Goal: Task Accomplishment & Management: Use online tool/utility

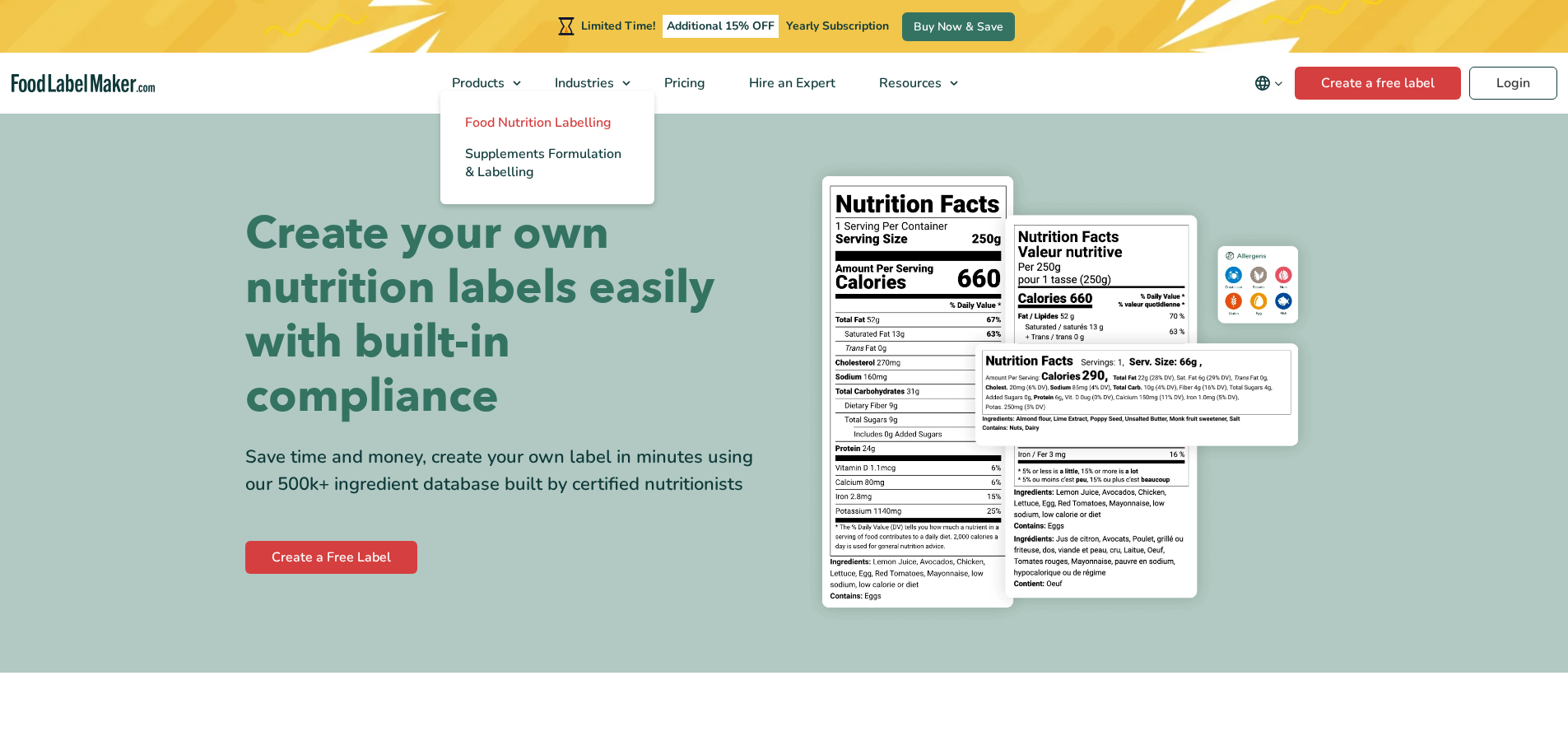
click at [473, 125] on span "Food Nutrition Labelling" at bounding box center [538, 123] width 146 height 19
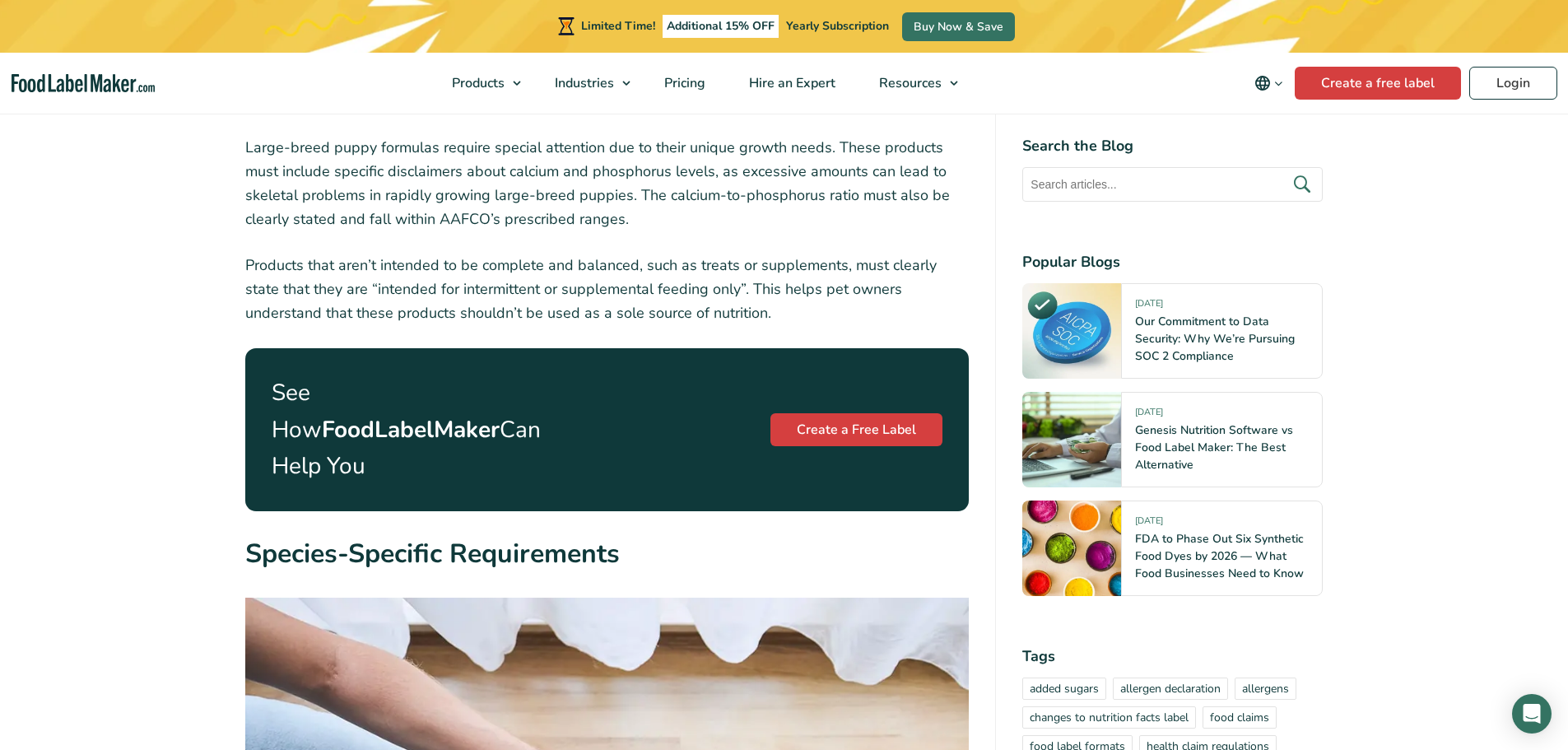
scroll to position [5925, 0]
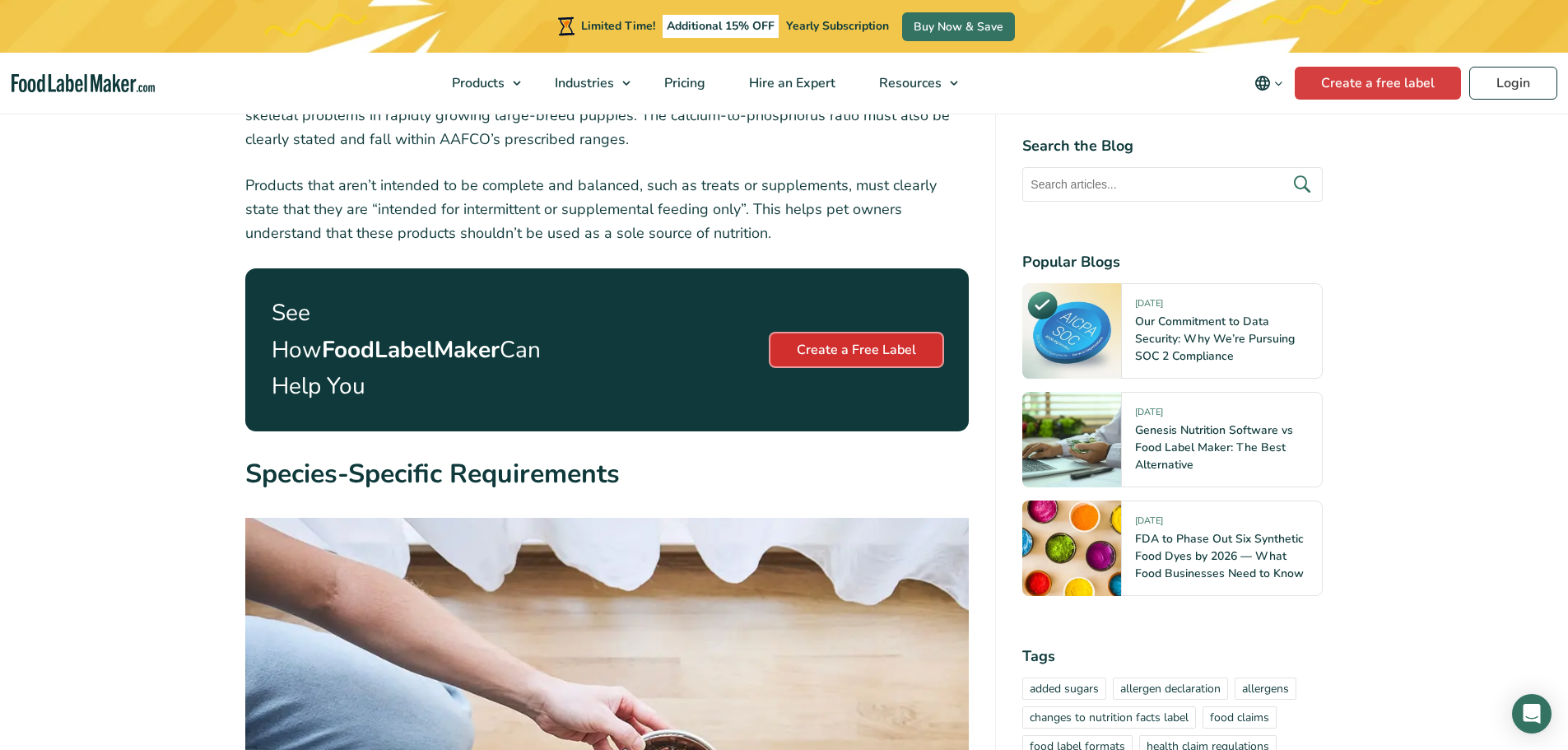
click at [852, 333] on link "Create a Free Label" at bounding box center [857, 350] width 172 height 33
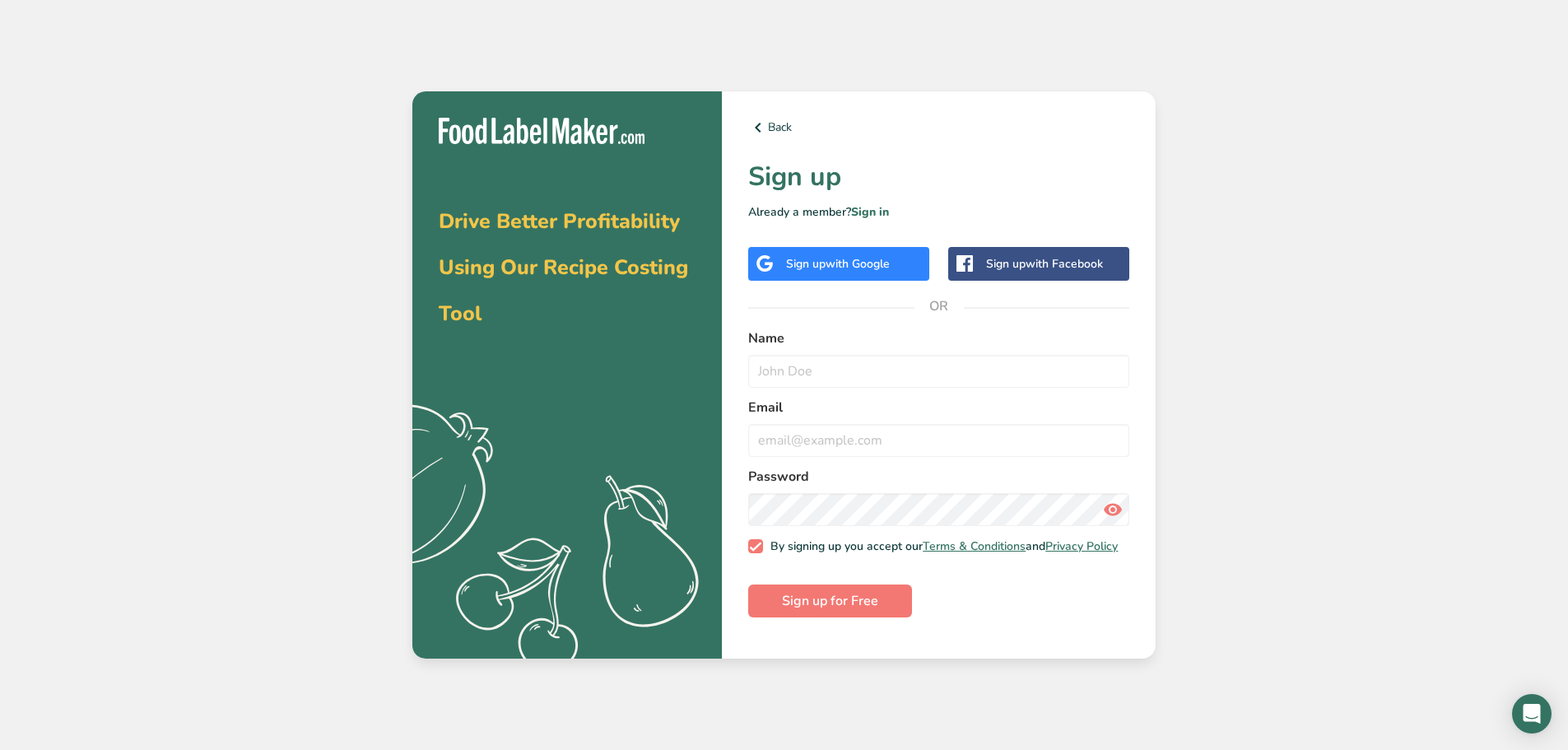
click at [847, 270] on span "with Google" at bounding box center [857, 263] width 64 height 16
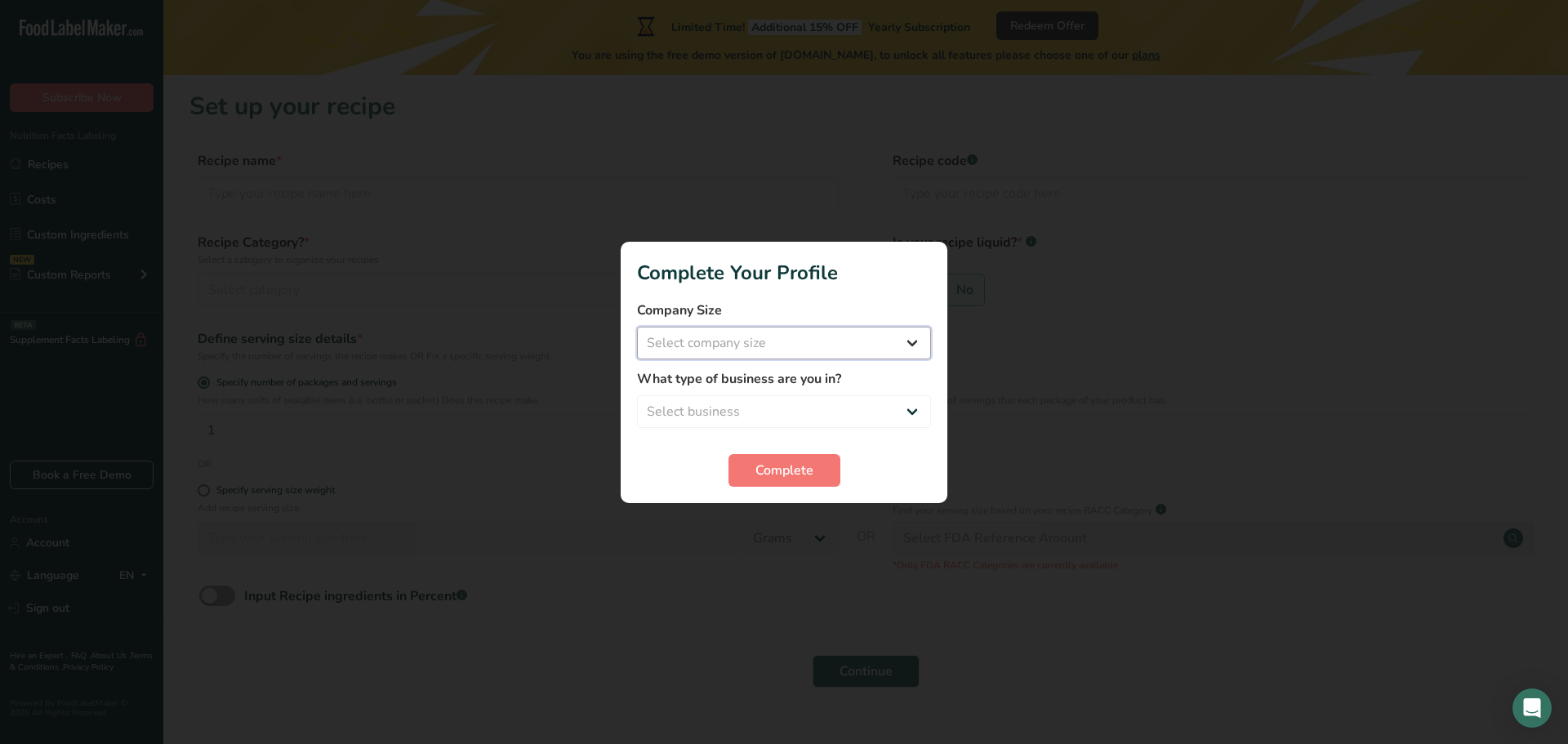
drag, startPoint x: 0, startPoint y: 0, endPoint x: 788, endPoint y: 352, distance: 863.0
click at [788, 352] on select "Select company size Fewer than 10 Employees 10 to 50 Employees 51 to 500 Employ…" at bounding box center [784, 343] width 294 height 33
select select "1"
click at [637, 326] on select "Select company size Fewer than 10 Employees 10 to 50 Employees 51 to 500 Employ…" at bounding box center [784, 343] width 294 height 33
click at [789, 403] on select "Select business Packaged Food Manufacturer Restaurant & Cafe Bakery Meal Plans …" at bounding box center [784, 411] width 294 height 33
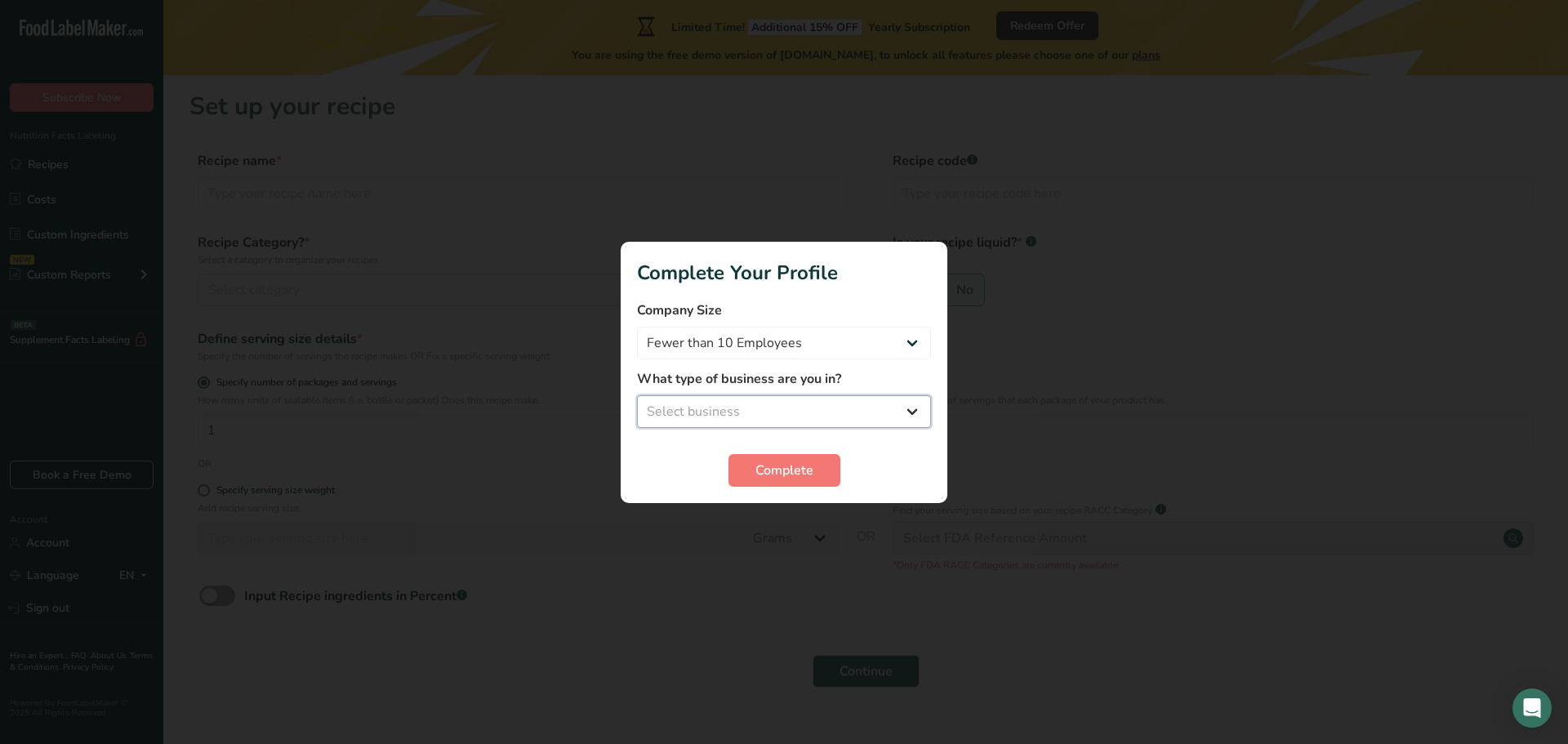
select select "3"
click at [637, 395] on select "Select business Packaged Food Manufacturer Restaurant & Cafe Bakery Meal Plans …" at bounding box center [784, 411] width 294 height 33
click at [787, 473] on span "Complete" at bounding box center [784, 469] width 58 height 19
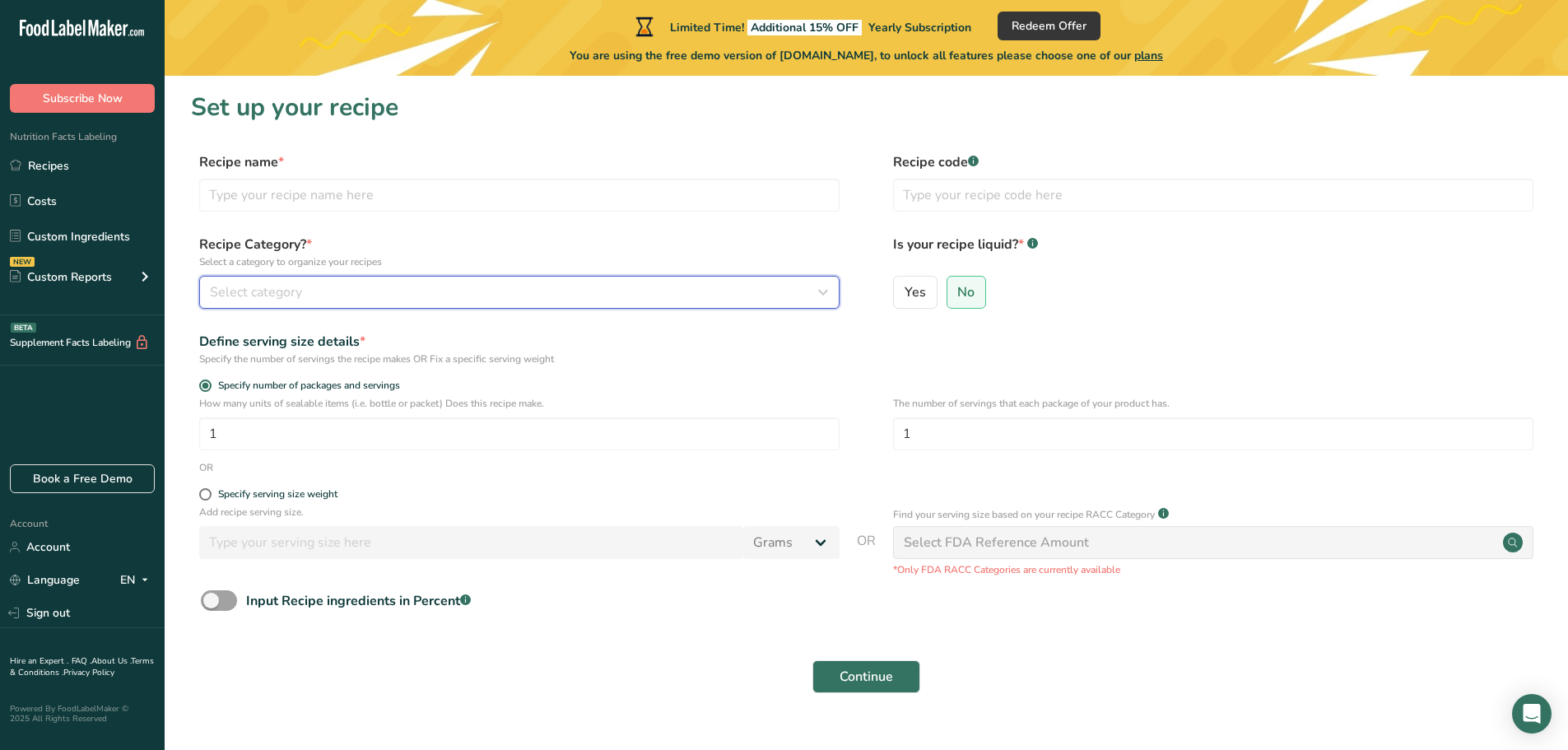
click at [822, 290] on icon "button" at bounding box center [822, 292] width 19 height 30
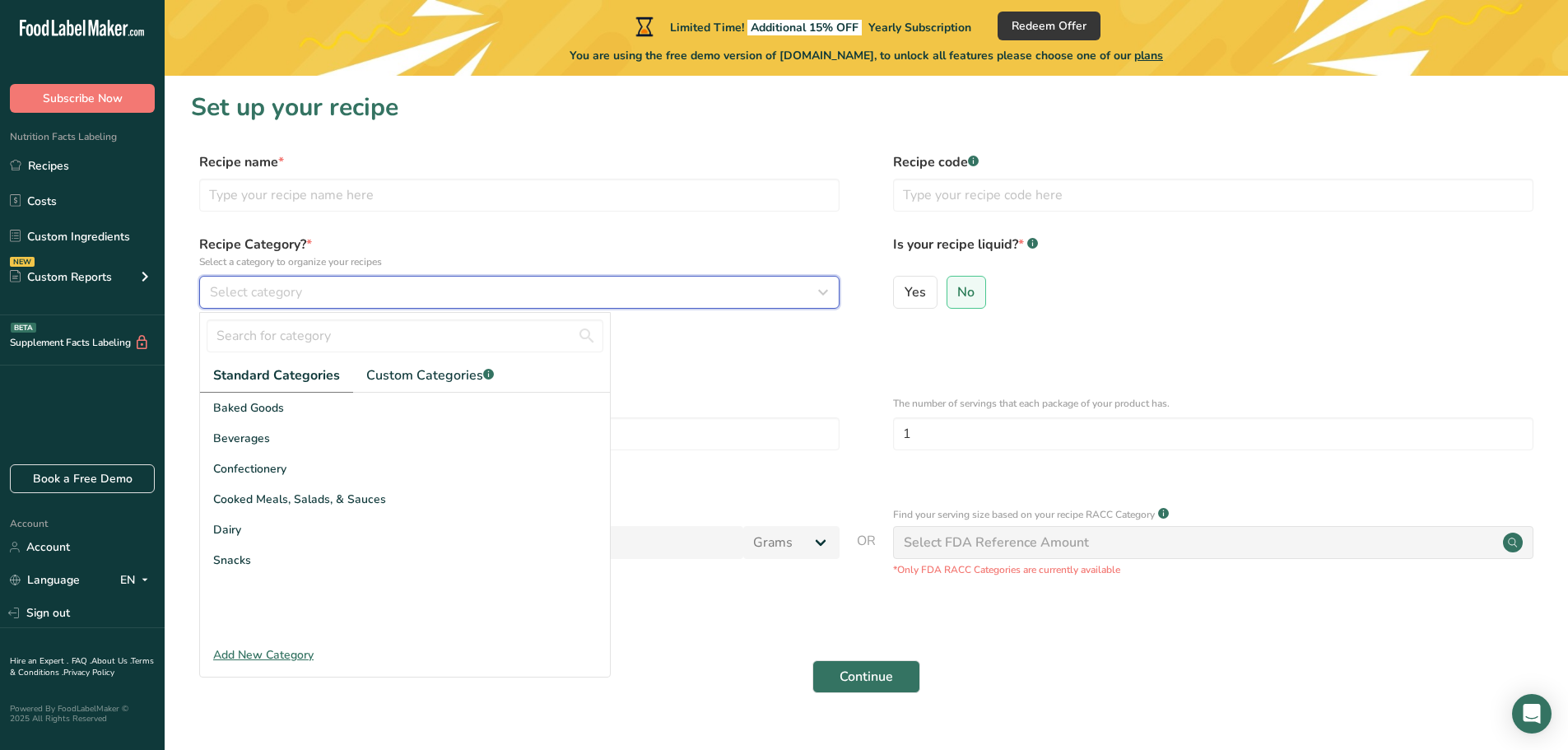
click at [822, 290] on icon "button" at bounding box center [822, 292] width 19 height 30
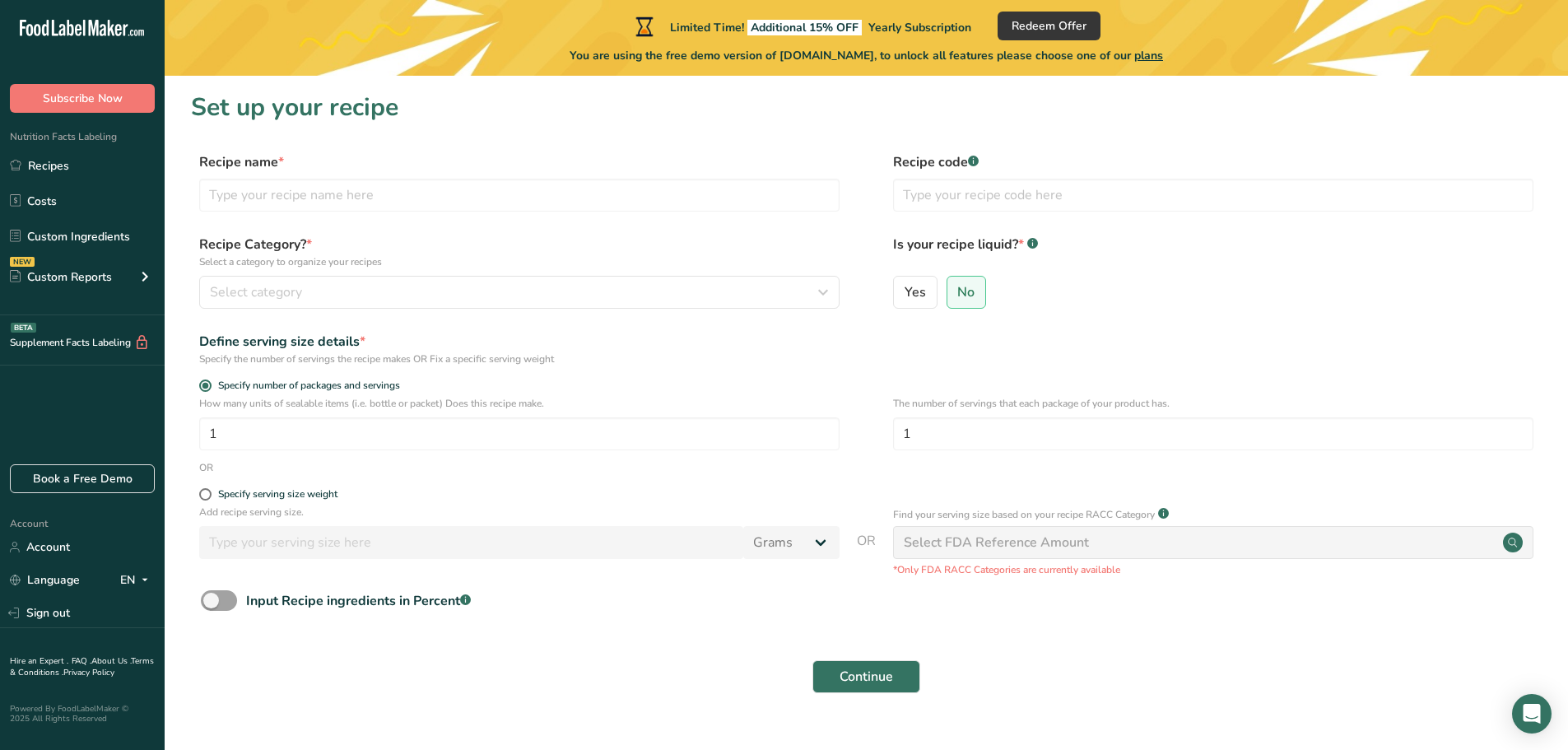
click at [1247, 544] on div "Select FDA Reference Amount" at bounding box center [1212, 543] width 640 height 33
click at [392, 189] on input "text" at bounding box center [519, 195] width 640 height 33
type input "The Classic"
type input "1"
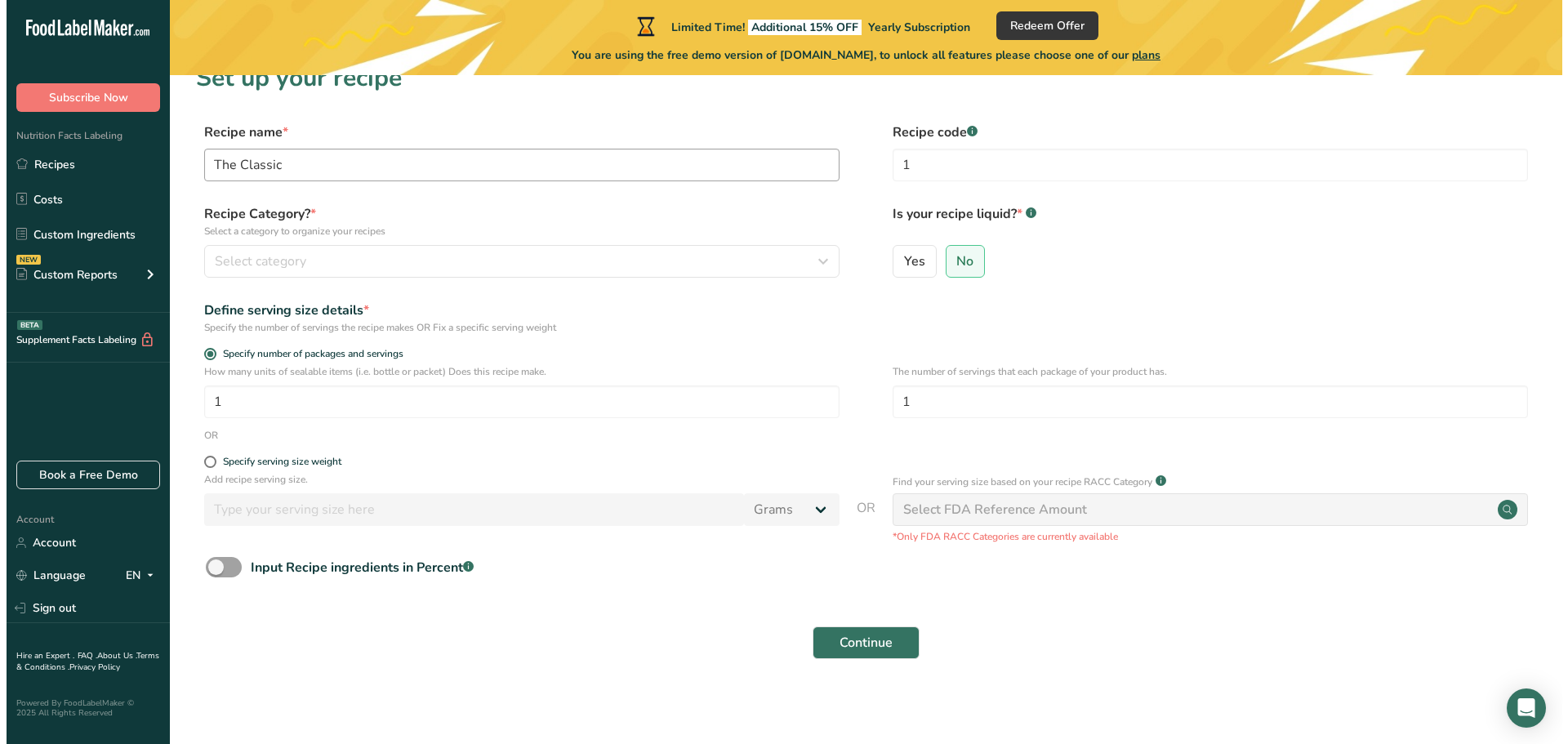
scroll to position [32, 0]
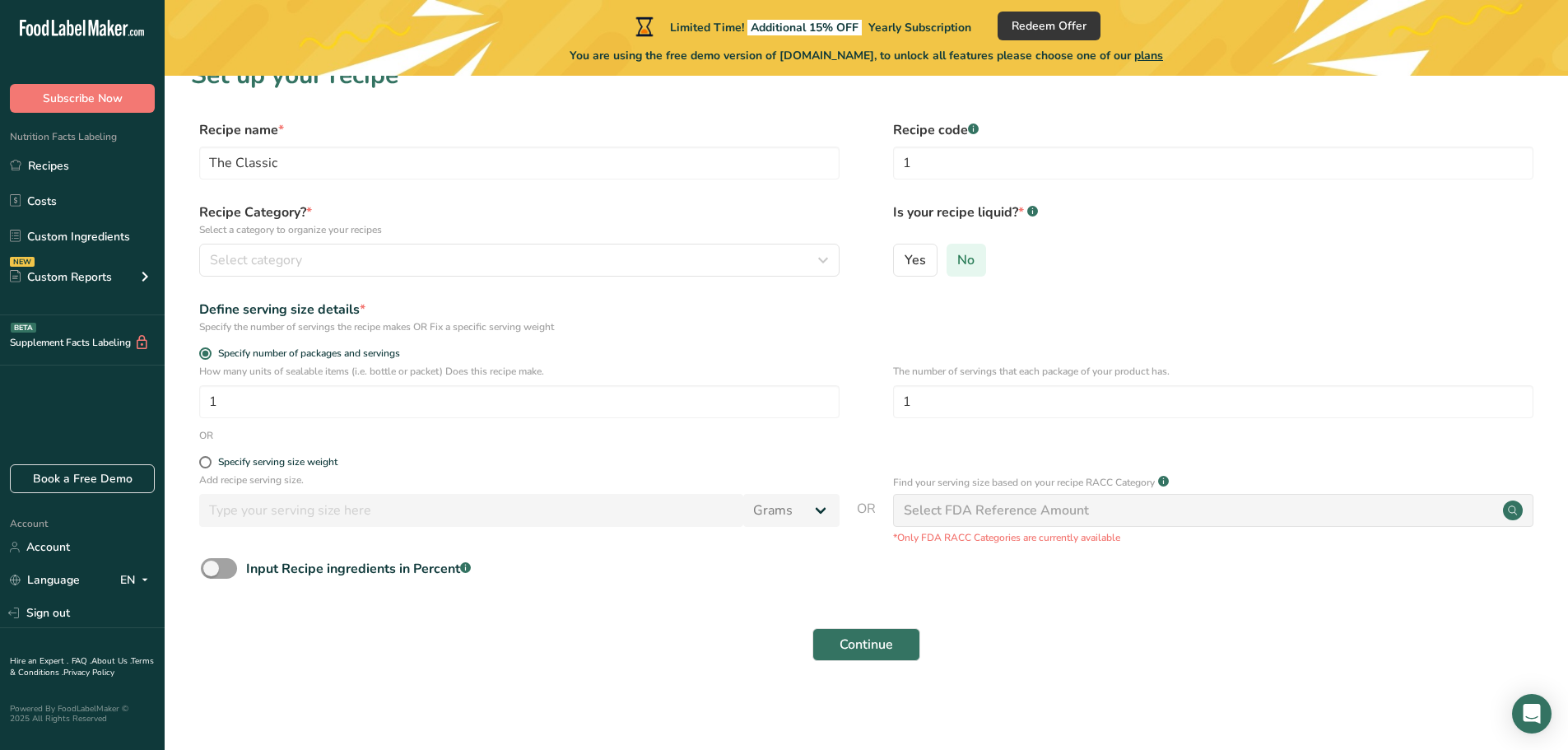
click at [964, 269] on span "No" at bounding box center [966, 260] width 18 height 17
click at [958, 265] on input "No" at bounding box center [953, 260] width 11 height 11
click at [831, 256] on icon "button" at bounding box center [822, 260] width 19 height 30
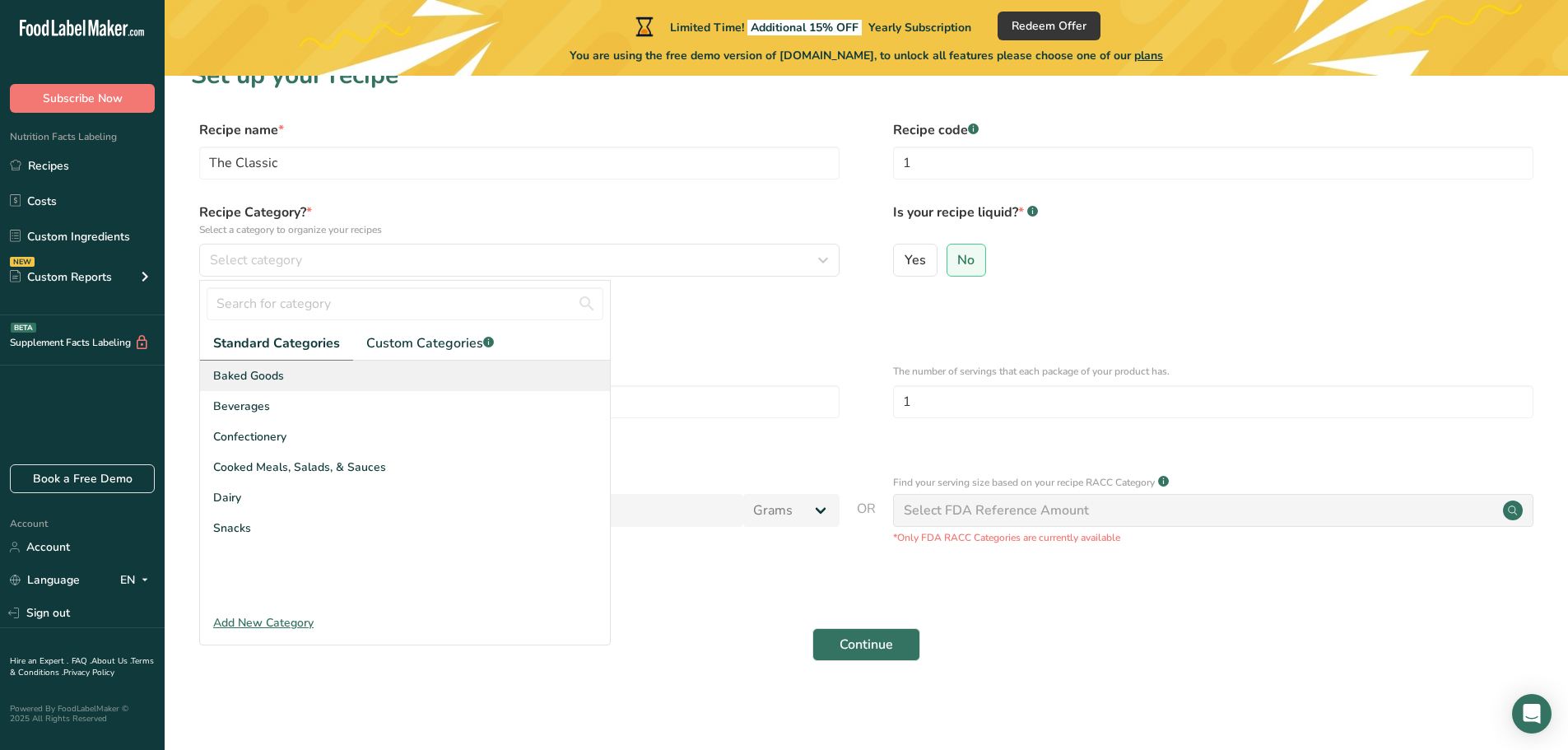
click at [374, 385] on div "Baked Goods" at bounding box center [405, 375] width 410 height 31
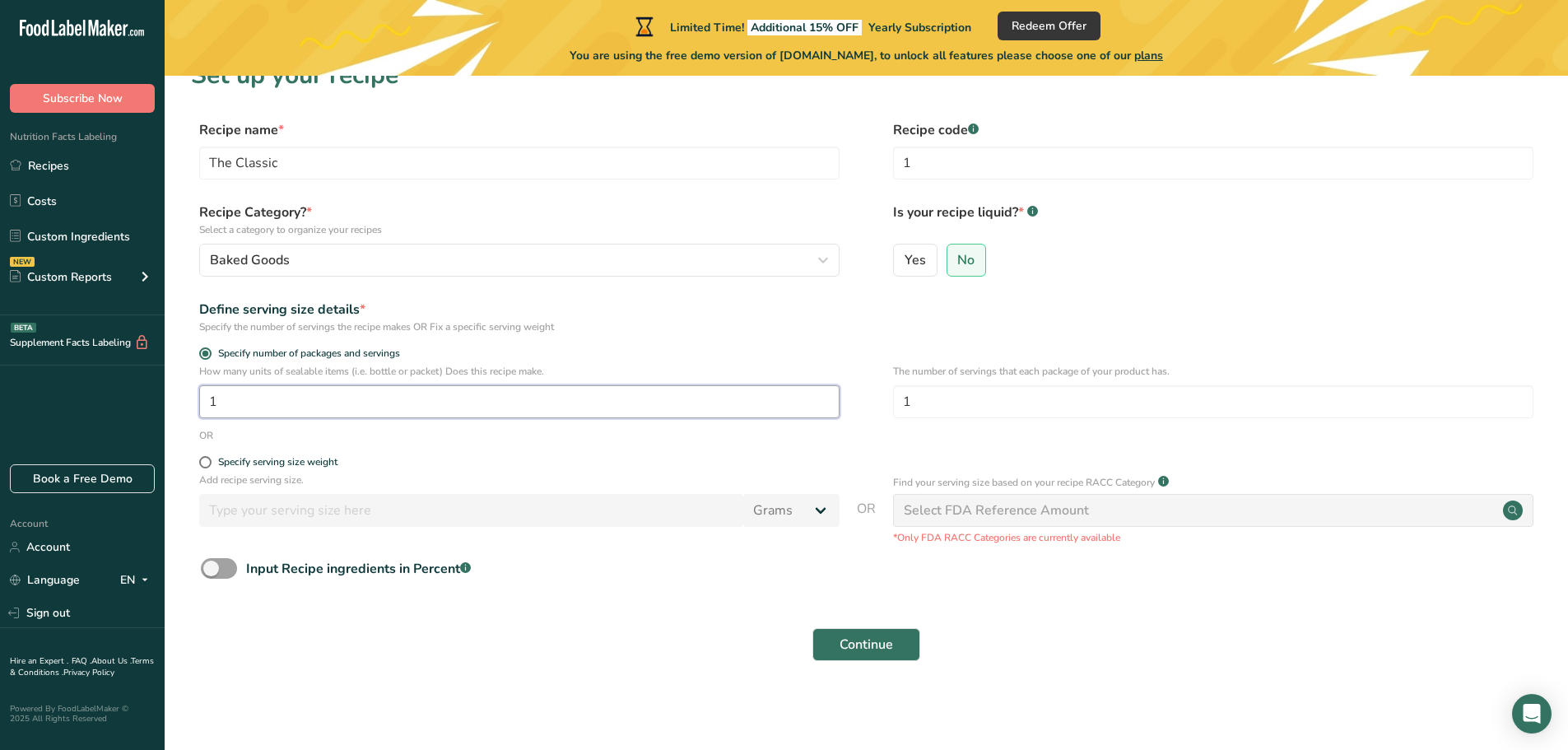
drag, startPoint x: 226, startPoint y: 397, endPoint x: 156, endPoint y: 397, distance: 70.0
click at [156, 397] on div ".a-20{fill:#fff;} Subscribe Now Nutrition Facts Labeling Recipes Costs Custom I…" at bounding box center [784, 358] width 1568 height 781
type input "85"
click at [206, 463] on span at bounding box center [205, 461] width 12 height 12
click at [206, 463] on input "Specify serving size weight" at bounding box center [205, 462] width 11 height 11
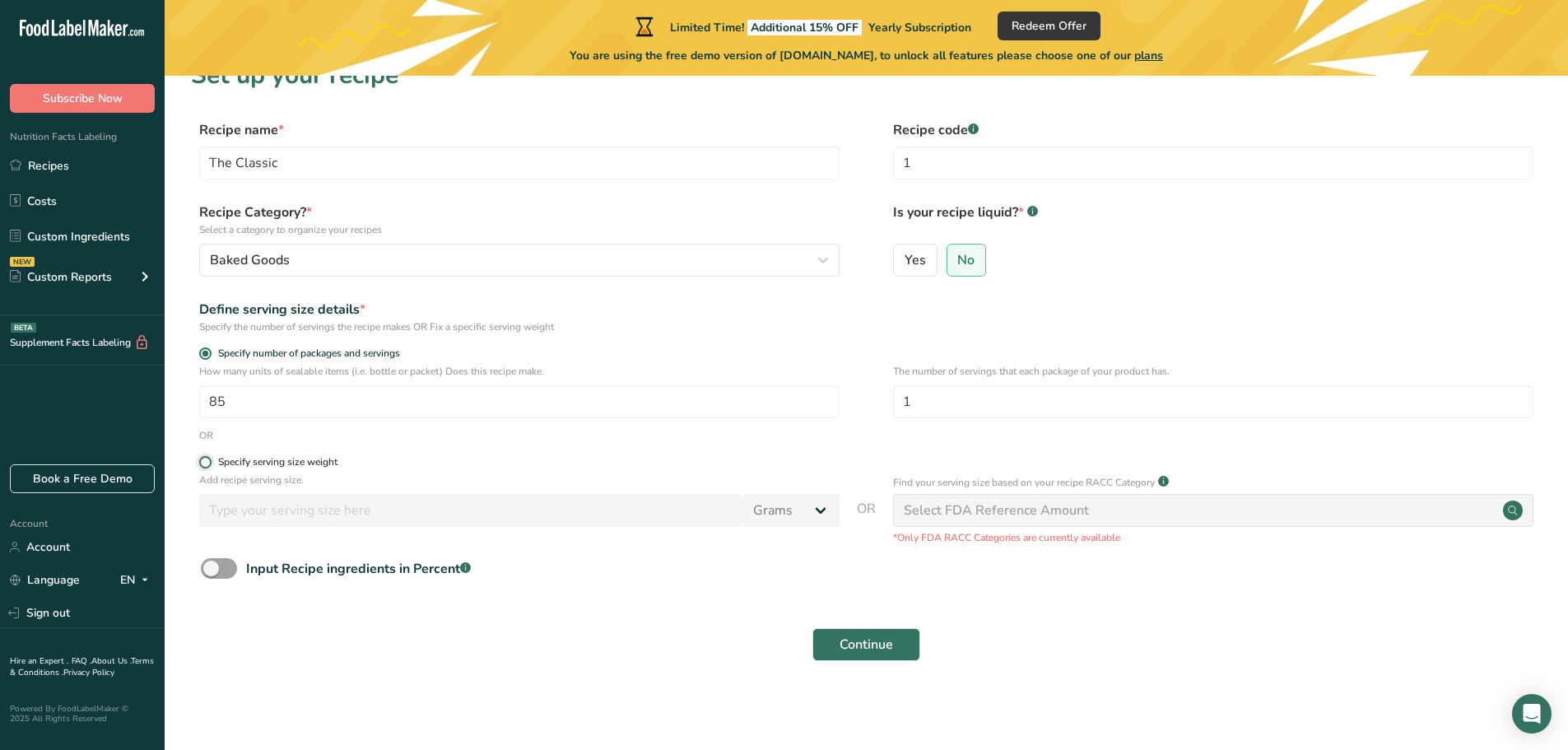
radio input "true"
radio input "false"
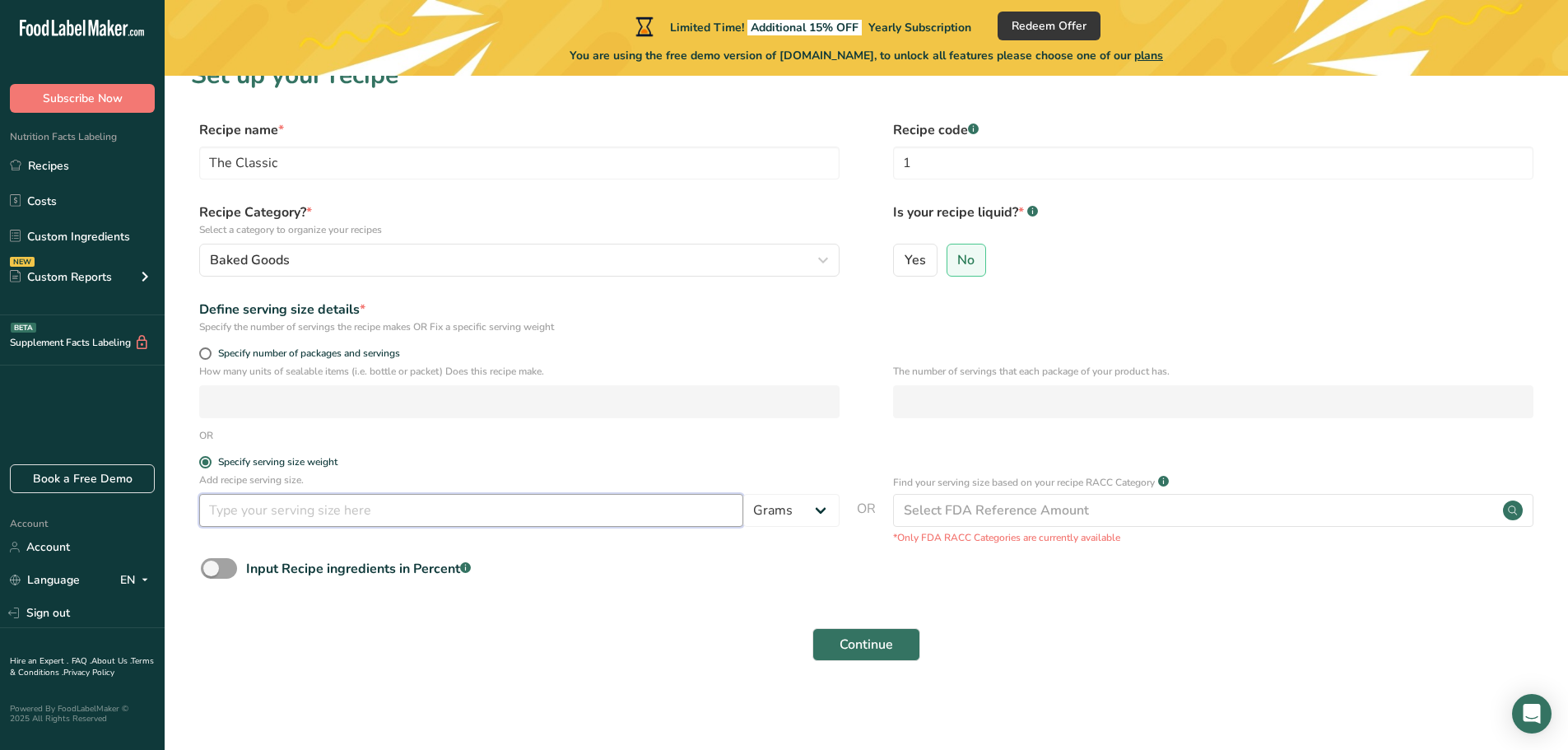
click at [321, 515] on input "number" at bounding box center [470, 510] width 544 height 33
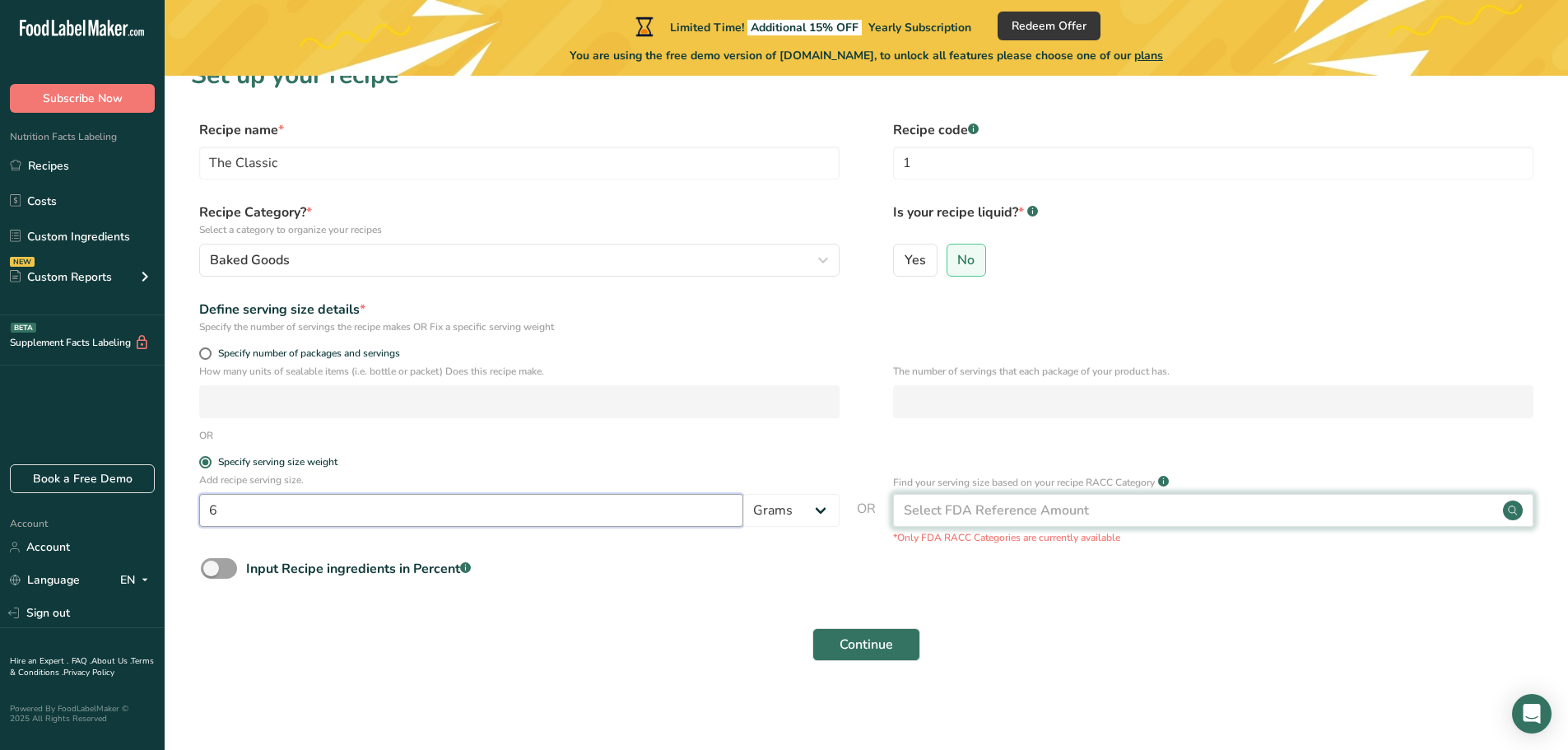
type input "6"
click at [1424, 513] on div "Select FDA Reference Amount" at bounding box center [1212, 510] width 640 height 33
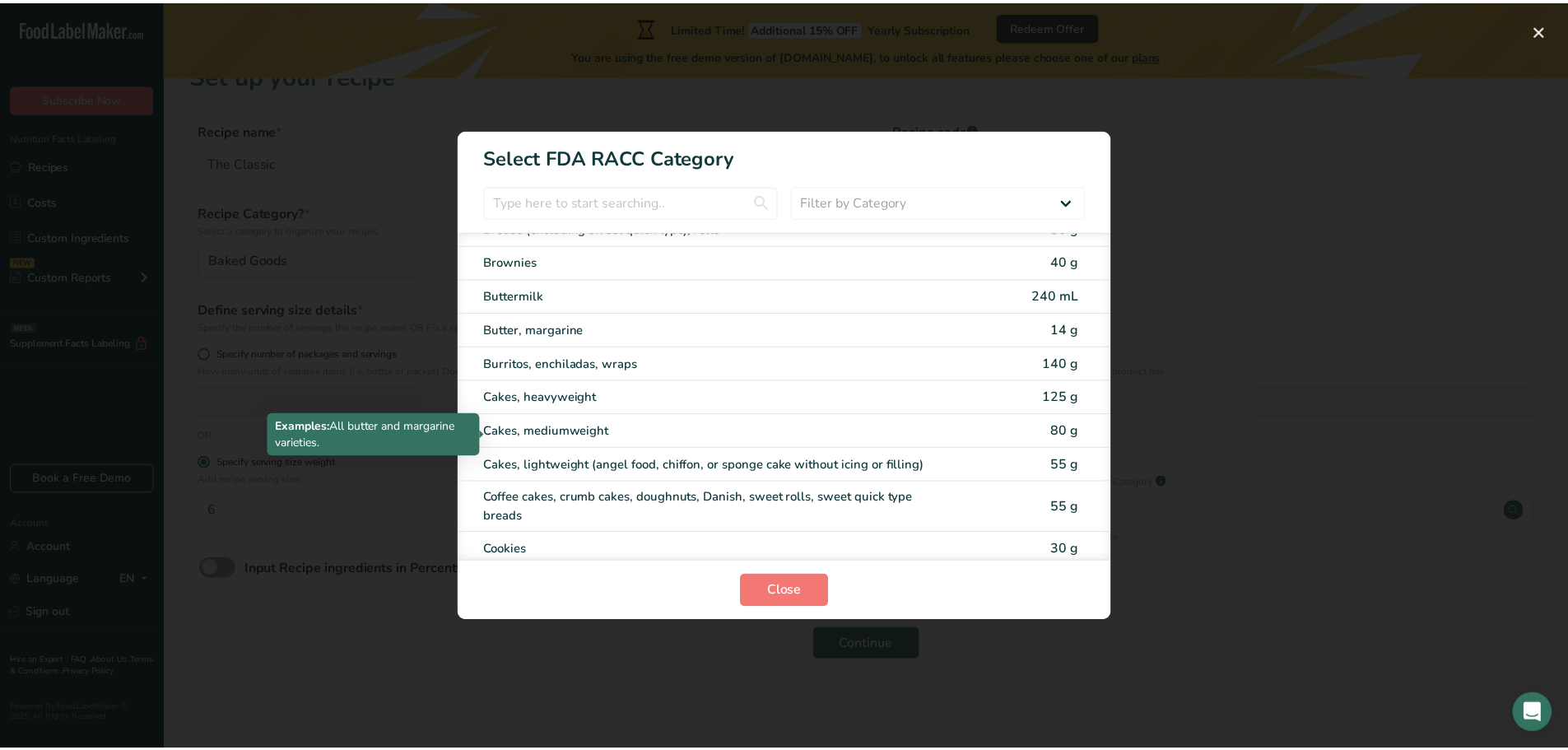
scroll to position [0, 0]
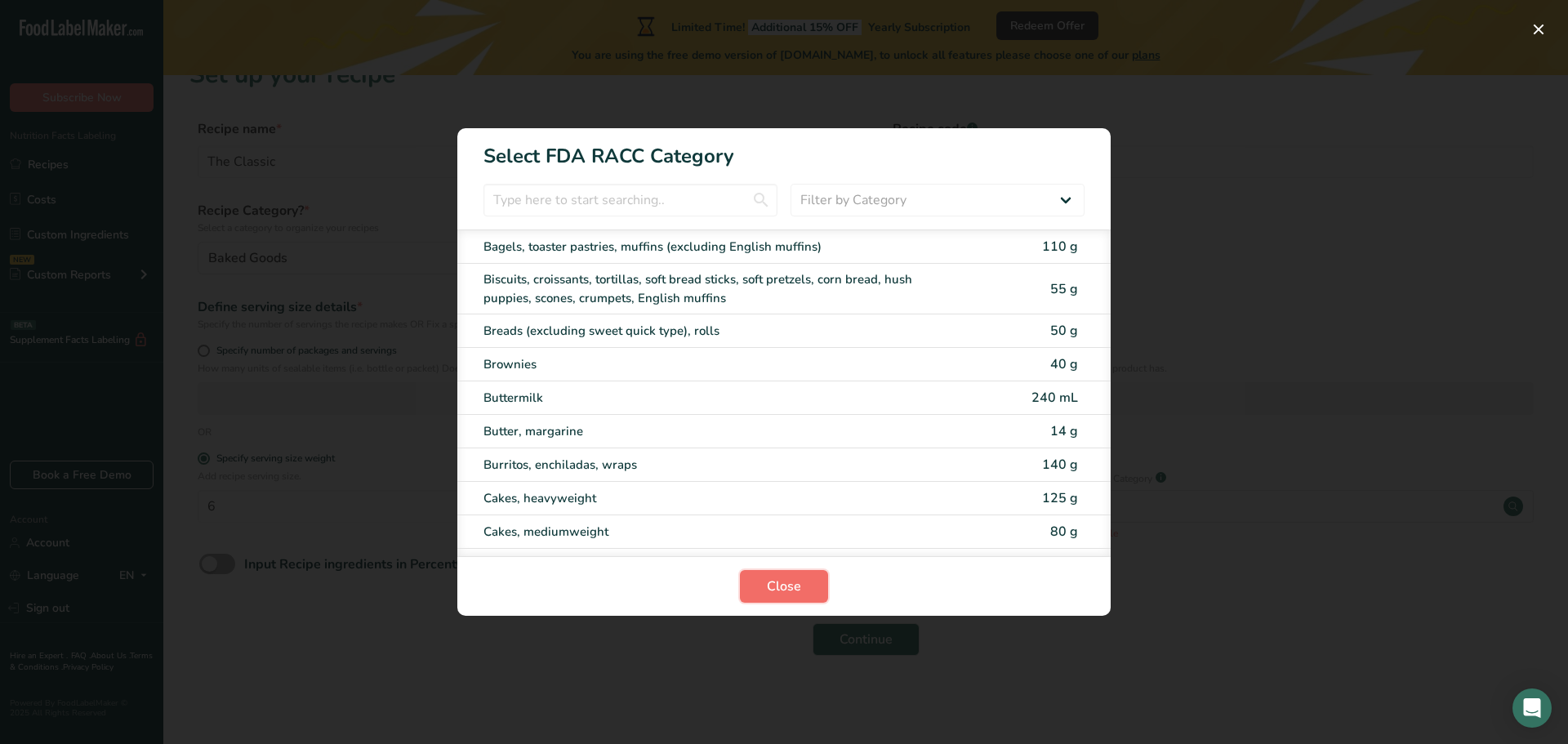
click at [801, 585] on span "Close" at bounding box center [784, 585] width 34 height 19
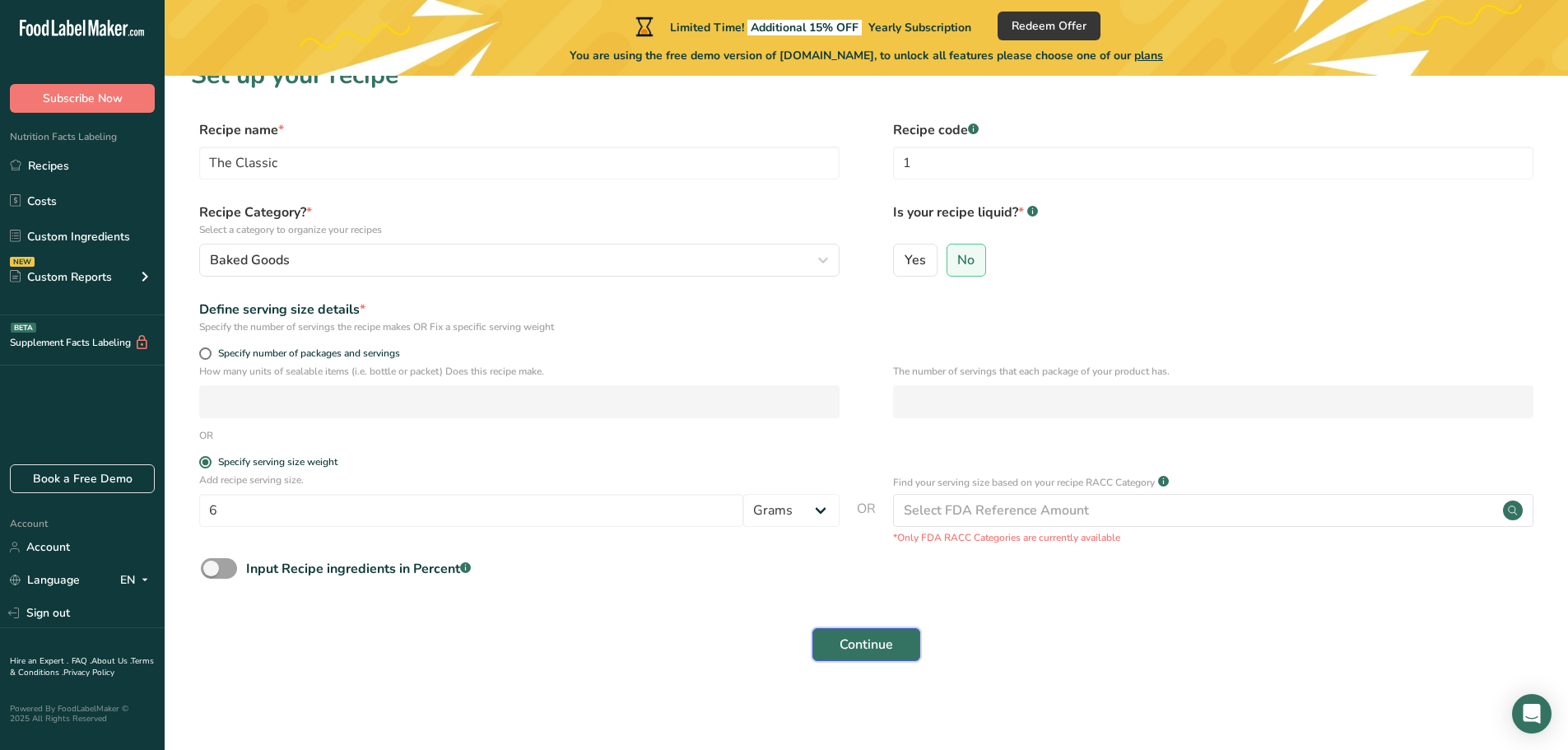
click at [861, 642] on span "Continue" at bounding box center [866, 644] width 54 height 19
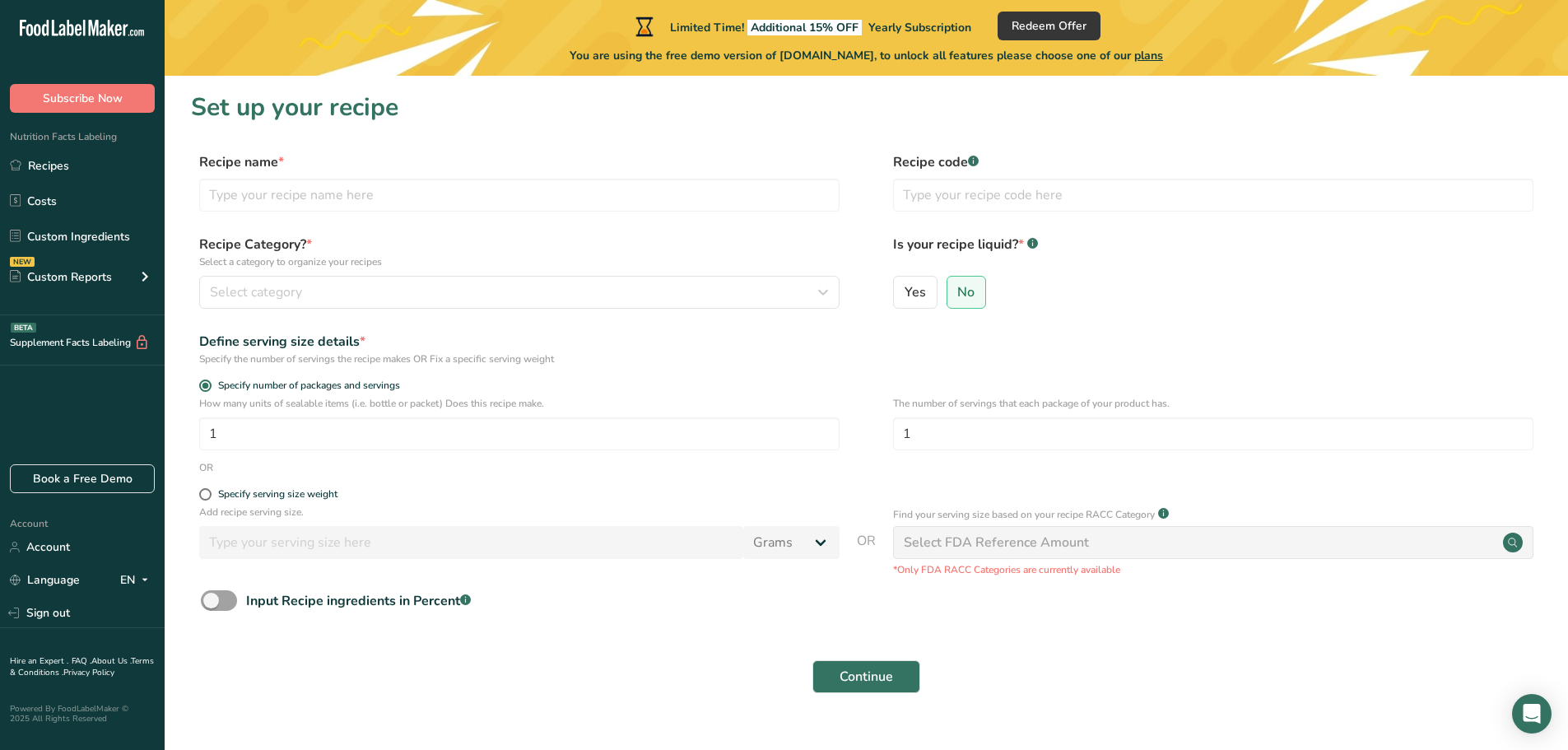
scroll to position [32, 0]
